Goal: Find specific page/section: Find specific page/section

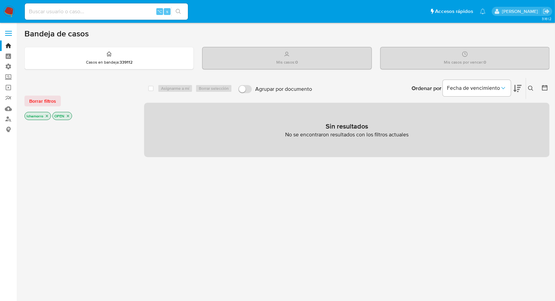
click at [72, 16] on div "⌥ s" at bounding box center [106, 11] width 163 height 16
click at [77, 12] on input at bounding box center [106, 11] width 163 height 9
type input "700"
click at [85, 12] on input "700" at bounding box center [106, 11] width 163 height 9
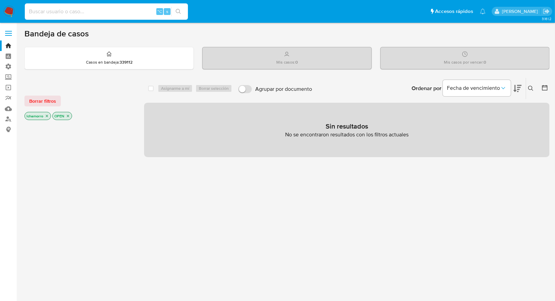
paste input "70013044"
type input "70013044"
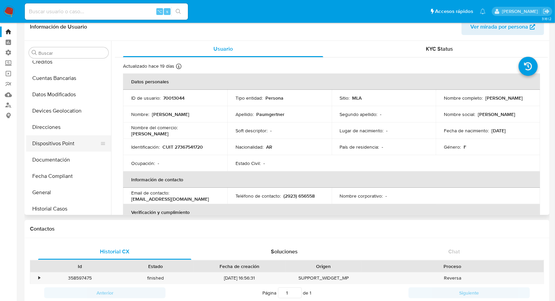
scroll to position [165, 0]
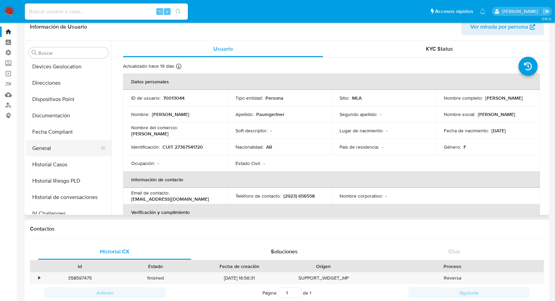
click at [60, 147] on button "General" at bounding box center [65, 148] width 79 height 16
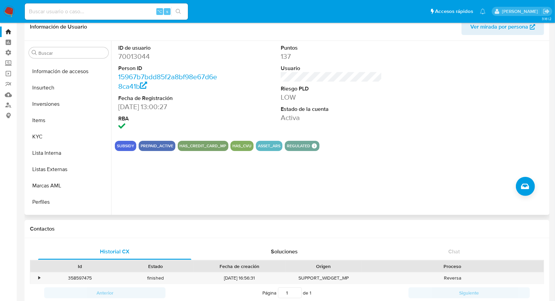
scroll to position [340, 0]
click at [59, 122] on button "KYC" at bounding box center [65, 120] width 79 height 16
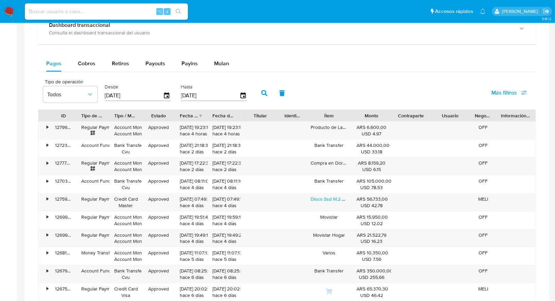
scroll to position [378, 0]
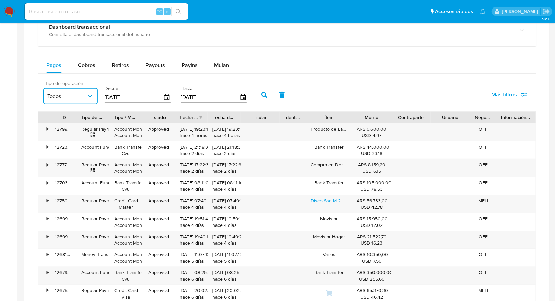
click at [89, 94] on icon "button" at bounding box center [90, 96] width 7 height 7
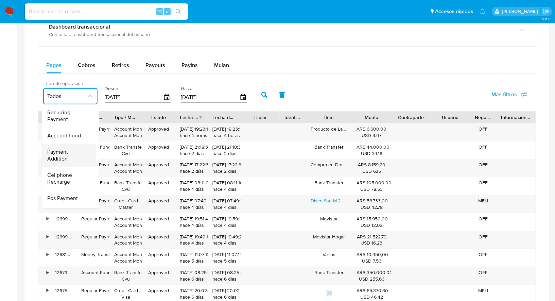
scroll to position [0, 0]
click at [92, 93] on icon "button" at bounding box center [90, 96] width 7 height 7
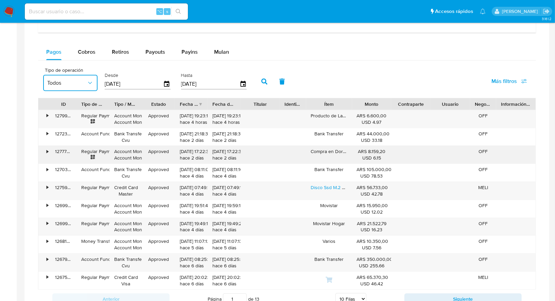
scroll to position [393, 0]
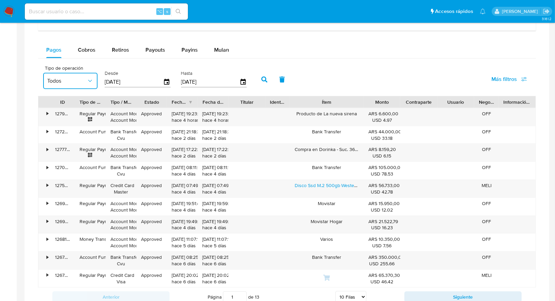
drag, startPoint x: 349, startPoint y: 101, endPoint x: 377, endPoint y: 105, distance: 28.6
click at [377, 105] on div "ID Tipo de operación Tipo / Método Estado Fecha de creación Fecha de aprobación…" at bounding box center [286, 102] width 497 height 12
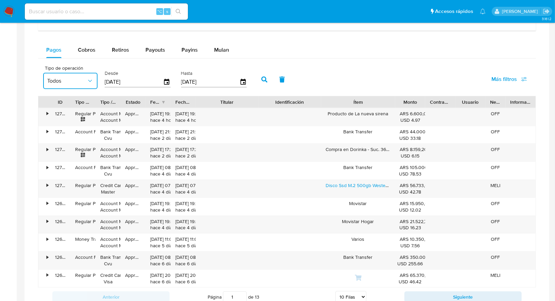
drag, startPoint x: 261, startPoint y: 100, endPoint x: 287, endPoint y: 102, distance: 25.9
click at [287, 102] on div "ID Tipo de operación Tipo / Método Estado Fecha de creación Fecha de aprobación…" at bounding box center [286, 102] width 497 height 12
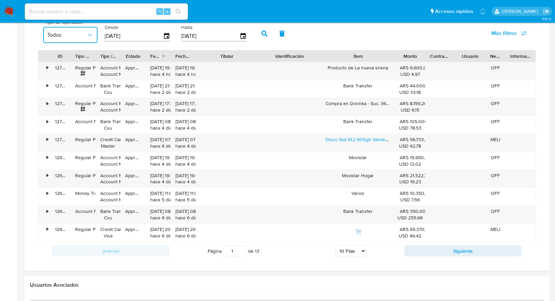
scroll to position [440, 0]
click at [347, 244] on select "5 Filas 10 Filas 20 Filas 25 Filas 50 Filas 100 Filas" at bounding box center [350, 250] width 31 height 12
select select "25"
click at [335, 244] on select "5 Filas 10 Filas 20 Filas 25 Filas 50 Filas 100 Filas" at bounding box center [350, 250] width 31 height 12
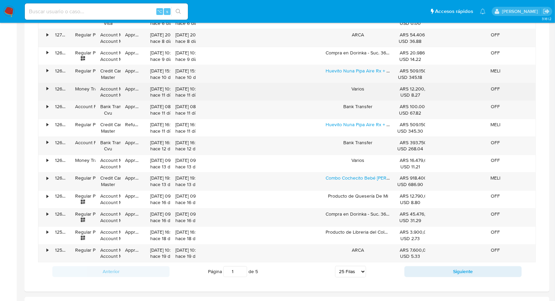
scroll to position [687, 0]
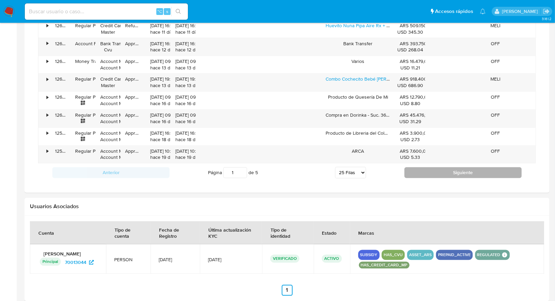
click at [445, 167] on button "Siguiente" at bounding box center [462, 172] width 117 height 11
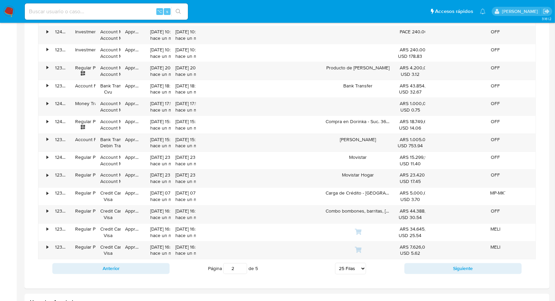
scroll to position [697, 0]
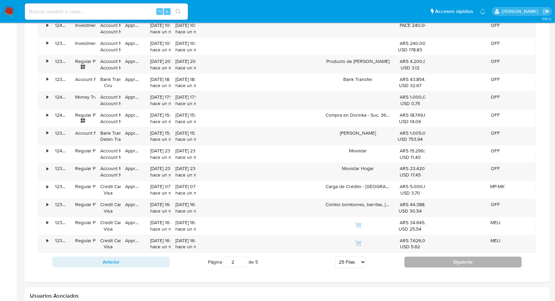
click at [436, 256] on button "Siguiente" at bounding box center [462, 261] width 117 height 11
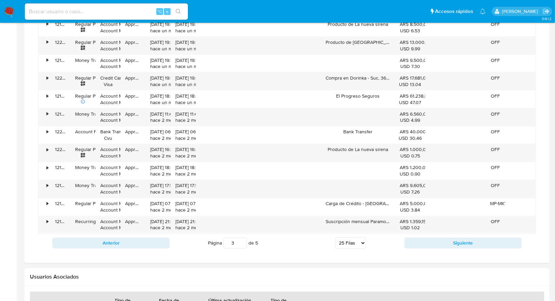
scroll to position [716, 0]
click at [424, 237] on button "Siguiente" at bounding box center [462, 242] width 117 height 11
type input "4"
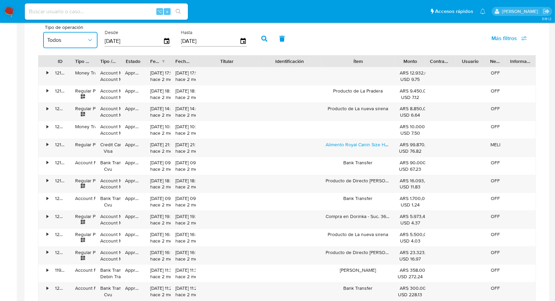
scroll to position [427, 0]
